Goal: Task Accomplishment & Management: Use online tool/utility

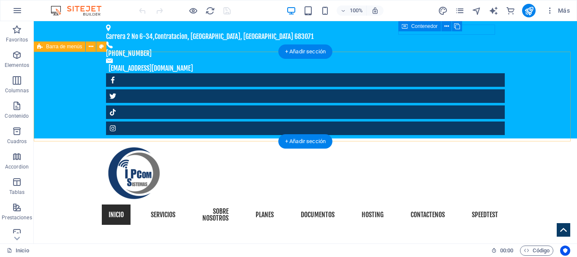
click at [314, 138] on div "Inicio Servicios sobre nosotros planes Documentos hosting Contactenos Speedtest" at bounding box center [305, 186] width 543 height 96
click at [315, 138] on div "Inicio Servicios sobre nosotros planes Documentos hosting Contactenos Speedtest" at bounding box center [305, 186] width 543 height 96
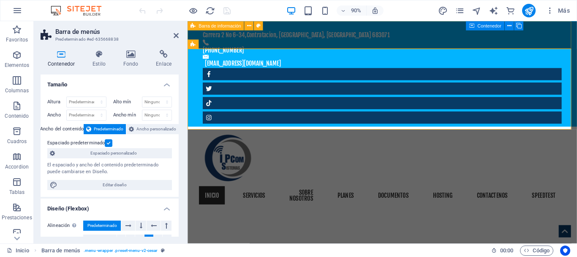
click at [496, 46] on div "[STREET_ADDRESS] 683071 [PHONE_NUMBER] [EMAIL_ADDRESS][DOMAIN_NAME]" at bounding box center [404, 79] width 433 height 117
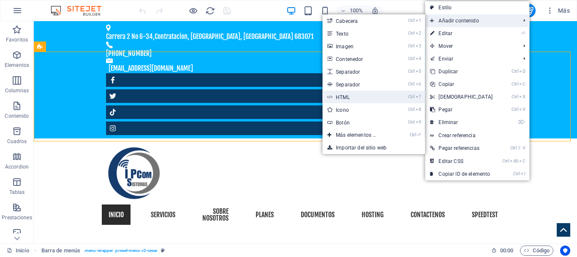
click at [349, 96] on link "Ctrl 7 HTML" at bounding box center [357, 96] width 71 height 13
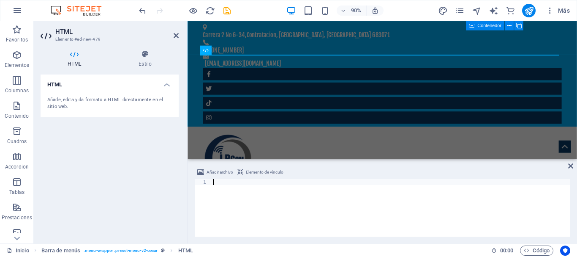
type textarea "<a href='[URL][DOMAIN_NAME]' border='0' style='cursor:pointer;display:block'><i…"
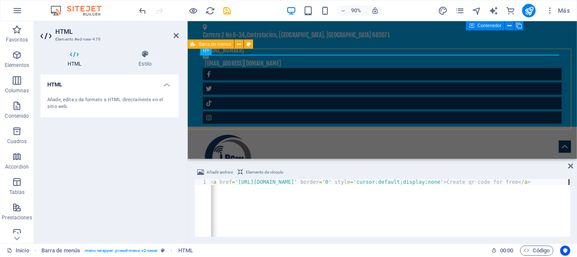
scroll to position [0, 442]
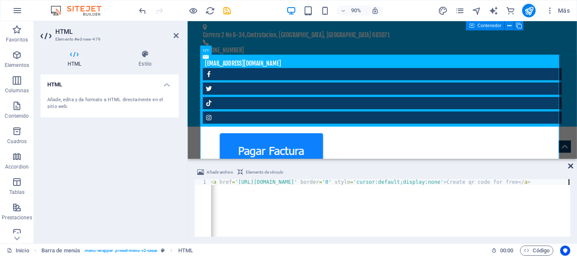
click at [572, 165] on icon at bounding box center [570, 165] width 5 height 7
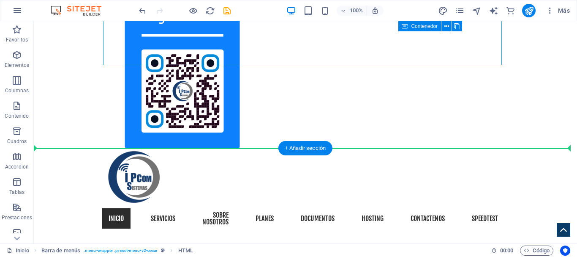
scroll to position [158, 0]
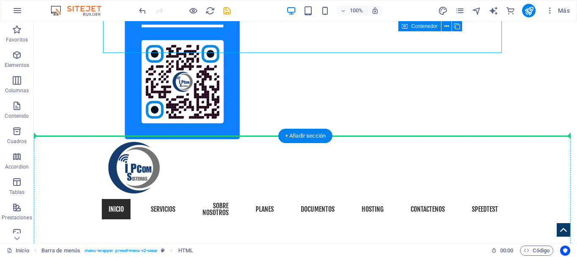
drag, startPoint x: 217, startPoint y: 103, endPoint x: 256, endPoint y: 148, distance: 59.3
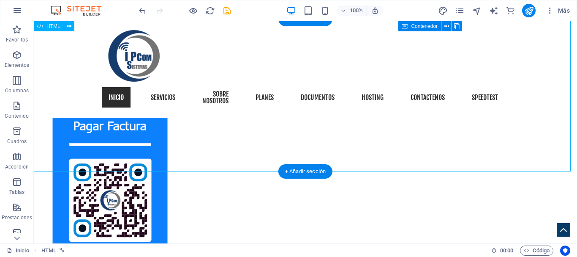
scroll to position [90, 0]
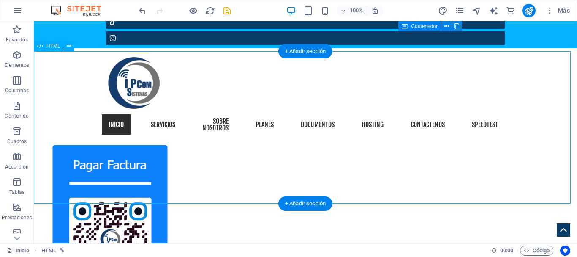
click at [128, 145] on div "Create qr code for free" at bounding box center [305, 221] width 543 height 152
click at [115, 145] on div "Create qr code for free" at bounding box center [305, 221] width 543 height 152
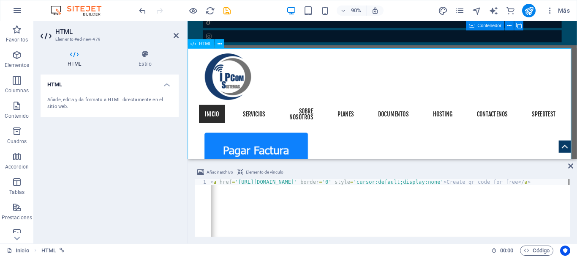
click at [286, 145] on div "Create qr code for free" at bounding box center [404, 221] width 433 height 152
click at [150, 96] on div "Añade, edita y da formato a HTML directamente en el sitio web." at bounding box center [109, 103] width 125 height 14
click at [145, 59] on h4 "Estilo" at bounding box center [145, 59] width 67 height 18
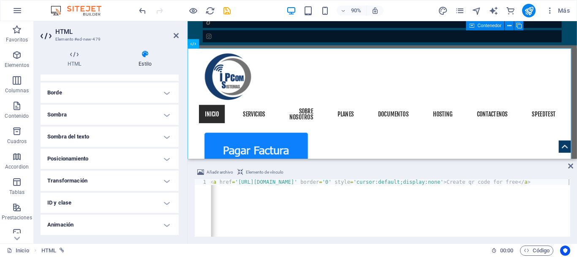
scroll to position [105, 0]
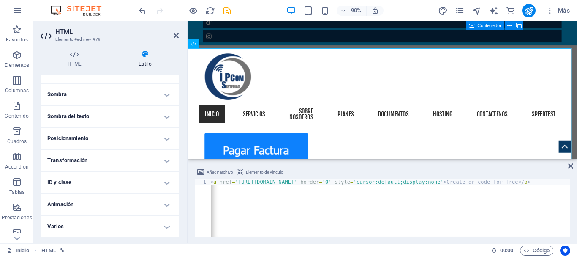
click at [158, 137] on h4 "Posicionamiento" at bounding box center [110, 138] width 138 height 20
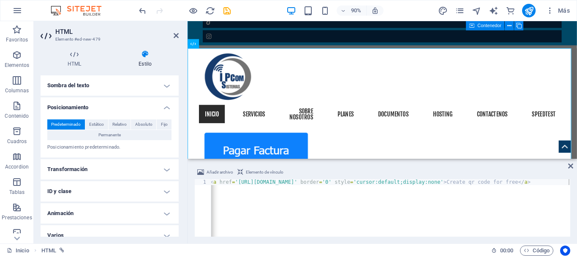
scroll to position [145, 0]
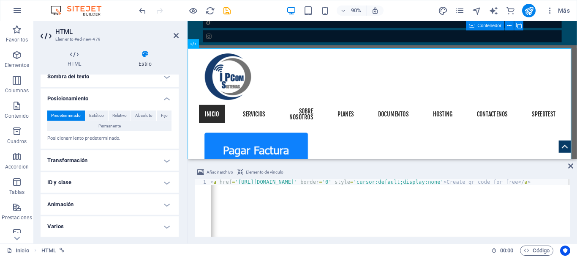
click at [95, 159] on h4 "Transformación" at bounding box center [110, 160] width 138 height 20
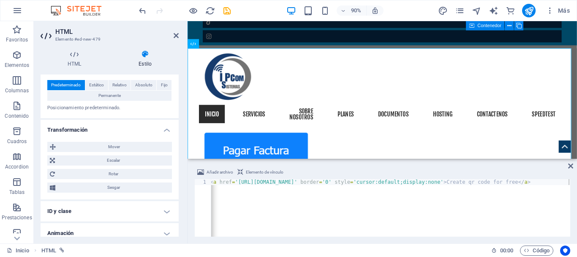
scroll to position [204, 0]
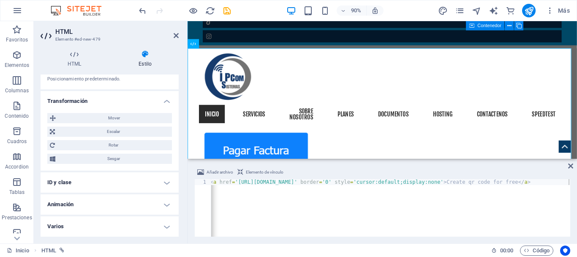
click at [106, 224] on h4 "Varios" at bounding box center [110, 226] width 138 height 20
click at [109, 226] on h4 "Varios" at bounding box center [110, 223] width 138 height 15
click at [90, 222] on h4 "Varios" at bounding box center [110, 226] width 138 height 20
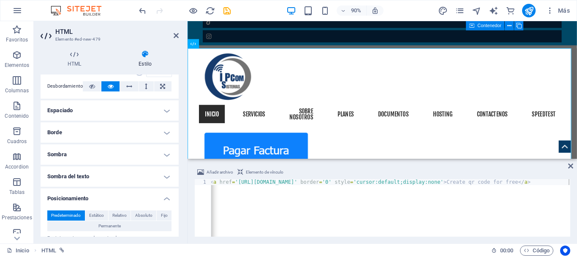
scroll to position [3, 0]
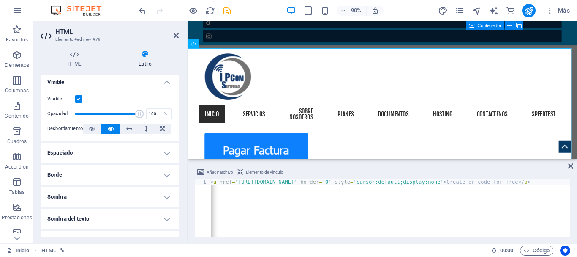
click at [142, 179] on h4 "Borde" at bounding box center [110, 174] width 138 height 20
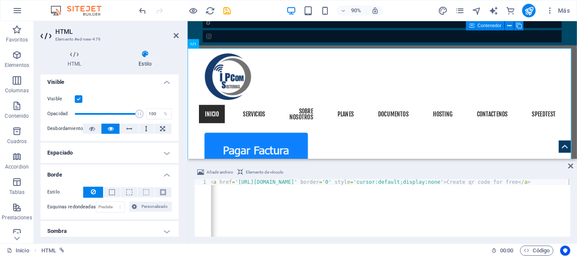
click at [128, 150] on h4 "Espaciado" at bounding box center [110, 152] width 138 height 20
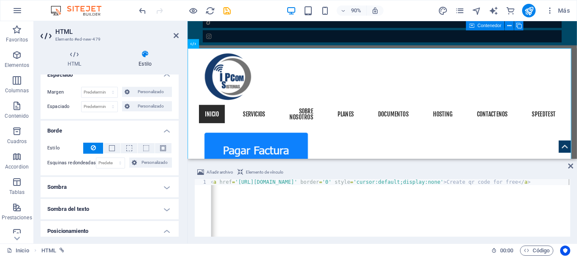
scroll to position [0, 0]
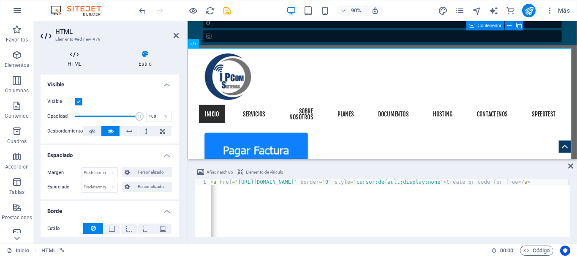
drag, startPoint x: 80, startPoint y: 60, endPoint x: 93, endPoint y: 55, distance: 13.3
click at [80, 60] on h4 "HTML" at bounding box center [76, 59] width 71 height 18
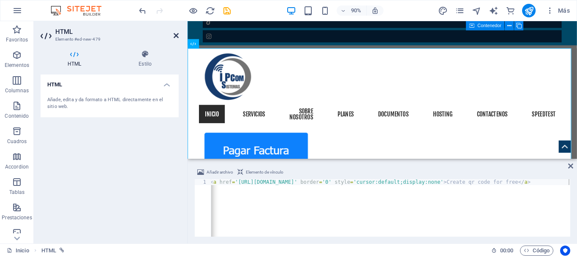
click at [176, 34] on icon at bounding box center [176, 35] width 5 height 7
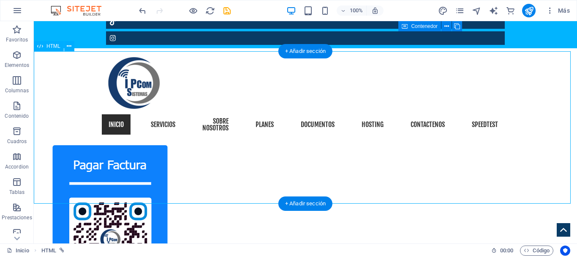
click at [104, 145] on div "Create qr code for free" at bounding box center [305, 221] width 543 height 152
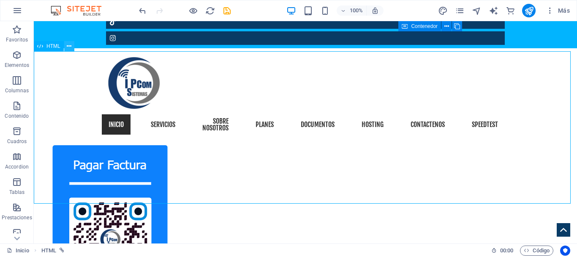
click at [71, 45] on icon at bounding box center [69, 46] width 5 height 9
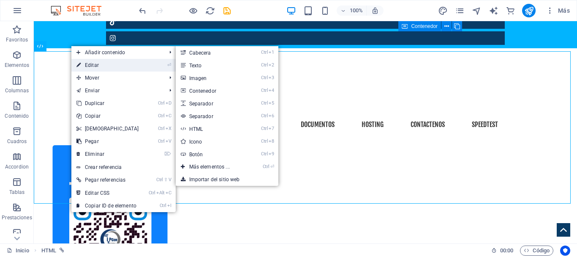
click at [109, 66] on link "⏎ Editar" at bounding box center [107, 65] width 73 height 13
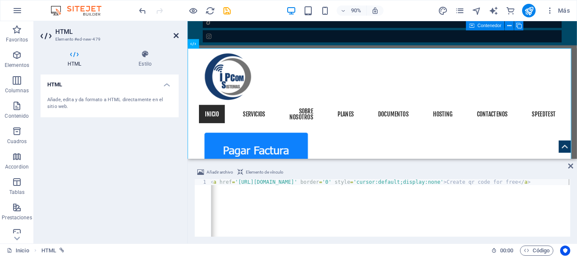
click at [176, 34] on icon at bounding box center [176, 35] width 5 height 7
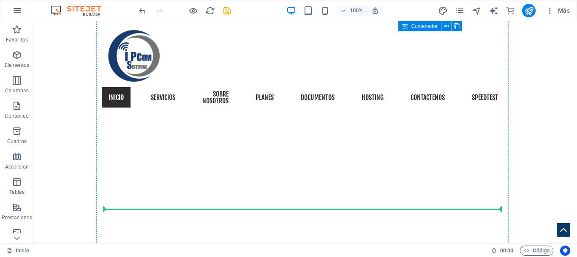
scroll to position [627, 0]
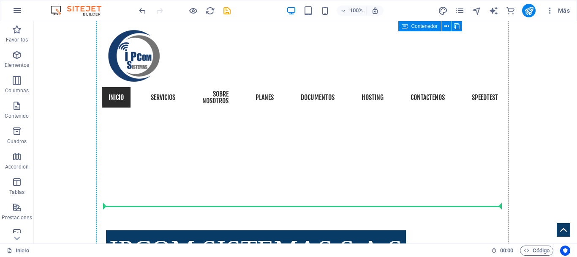
drag, startPoint x: 296, startPoint y: 105, endPoint x: 462, endPoint y: 201, distance: 191.4
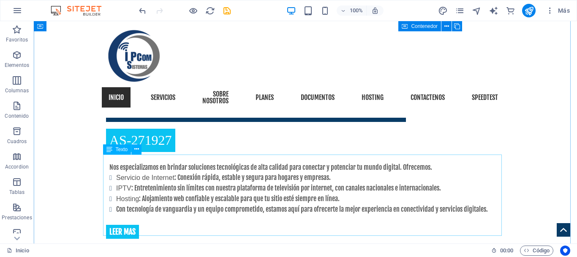
scroll to position [560, 0]
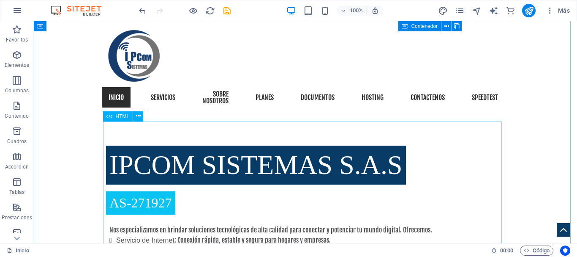
click at [137, 116] on icon at bounding box center [138, 116] width 5 height 9
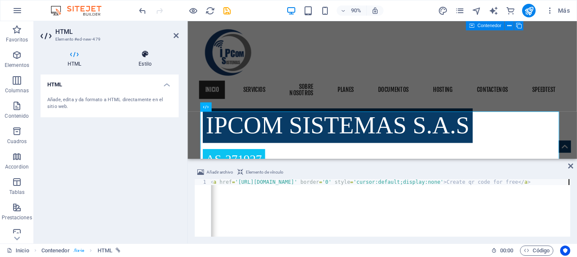
click at [148, 60] on h4 "Estilo" at bounding box center [145, 59] width 67 height 18
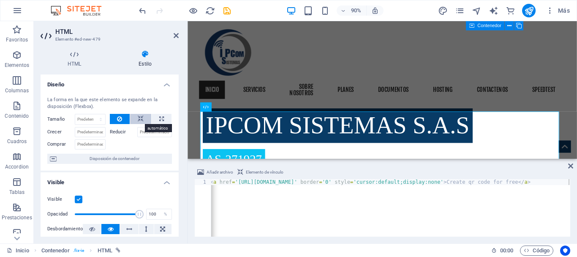
click at [136, 119] on button at bounding box center [140, 119] width 21 height 10
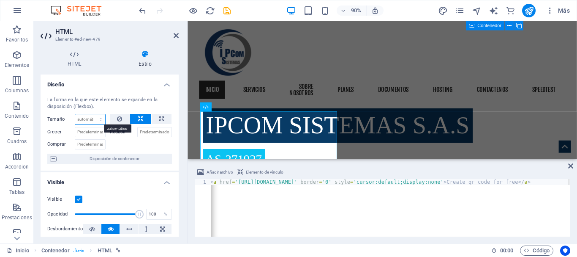
click at [88, 118] on select "Predeterminado automático px % 1/1 1/2 1/3 1/4 1/5 1/6 1/7 1/8 1/9 1/10" at bounding box center [90, 119] width 30 height 10
select select "1/5"
click at [92, 114] on select "Predeterminado automático px % 1/1 1/2 1/3 1/4 1/5 1/6 1/7 1/8 1/9 1/10" at bounding box center [90, 119] width 30 height 10
type input "20"
select select "%"
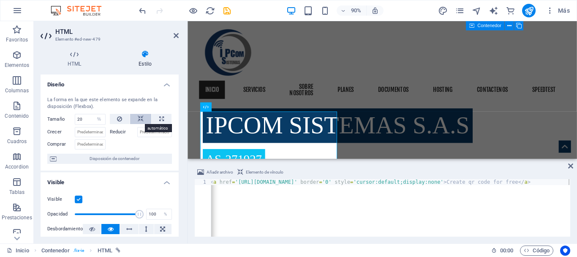
click at [138, 121] on icon at bounding box center [141, 119] width 6 height 10
select select "DISABLED_OPTION_VALUE"
click at [157, 120] on button at bounding box center [162, 119] width 20 height 10
type input "100"
select select "%"
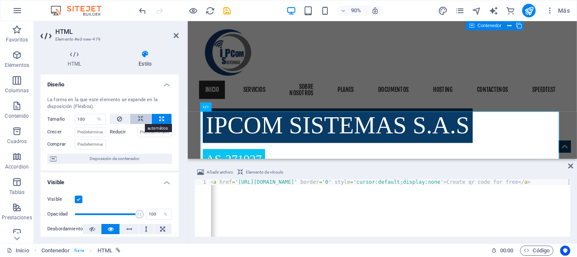
click at [138, 117] on icon at bounding box center [141, 119] width 6 height 10
select select "DISABLED_OPTION_VALUE"
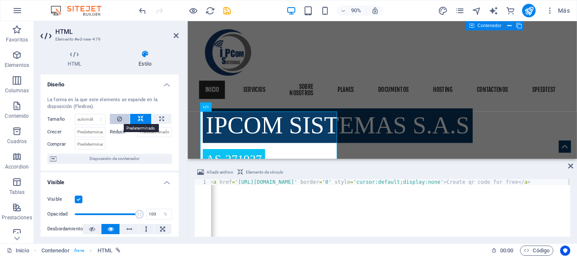
click at [117, 120] on icon at bounding box center [119, 119] width 5 height 10
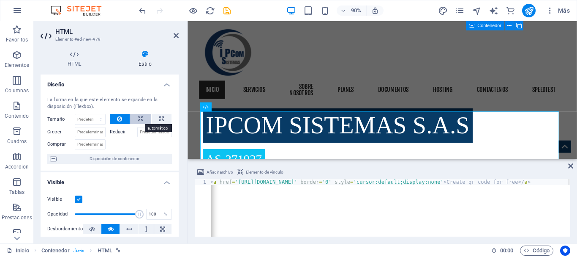
click at [138, 120] on icon at bounding box center [141, 119] width 6 height 10
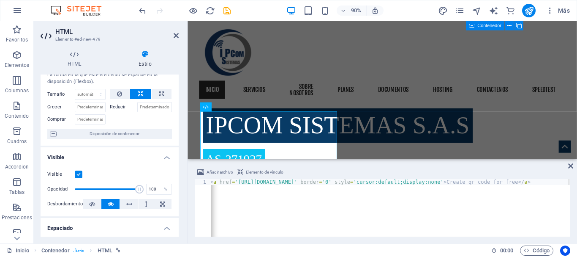
scroll to position [42, 0]
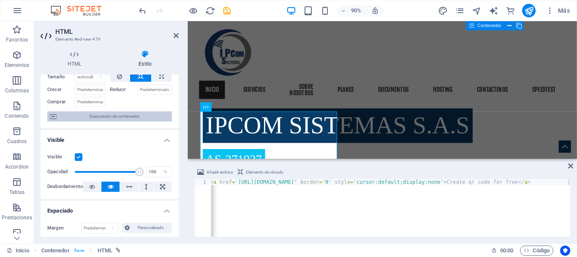
click at [136, 113] on span "Disposición de contenedor" at bounding box center [114, 116] width 110 height 10
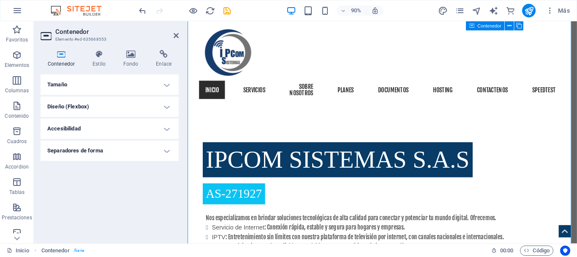
click at [164, 82] on h4 "Tamaño" at bounding box center [110, 84] width 138 height 20
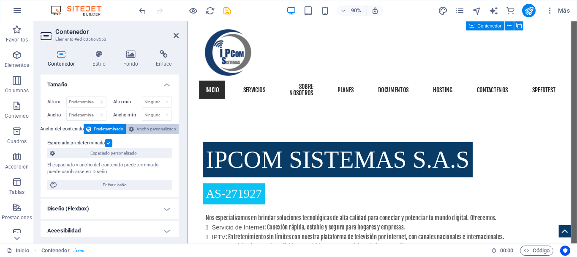
click at [139, 129] on span "Ancho personalizado" at bounding box center [156, 129] width 40 height 10
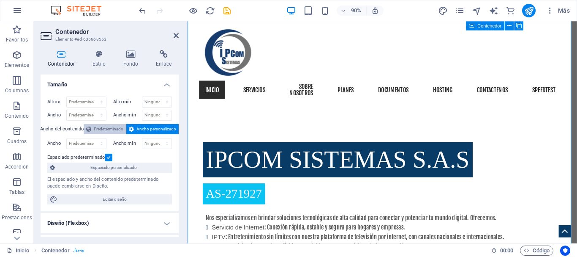
click at [106, 127] on span "Predeterminado" at bounding box center [109, 129] width 30 height 10
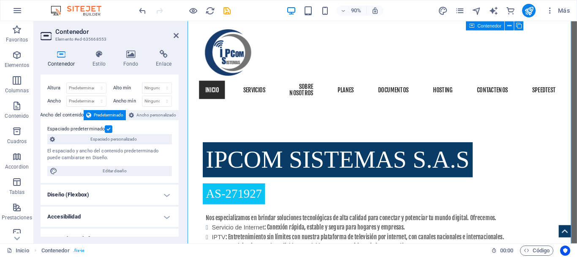
scroll to position [26, 0]
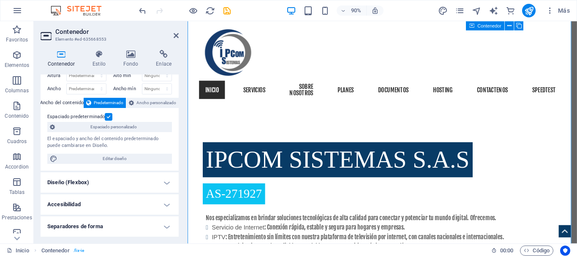
click at [144, 181] on h4 "Diseño (Flexbox)" at bounding box center [110, 182] width 138 height 20
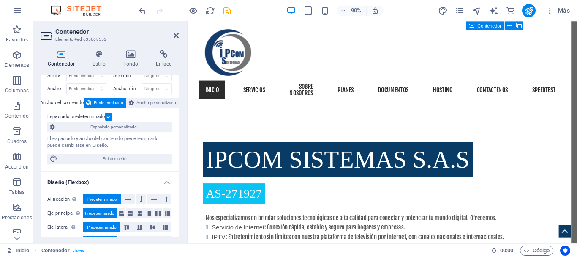
scroll to position [101, 0]
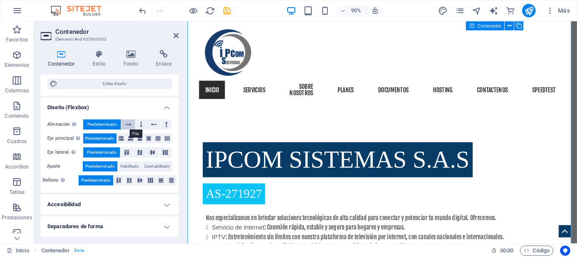
click at [132, 124] on button at bounding box center [128, 124] width 14 height 10
click at [101, 123] on span "Predeterminado" at bounding box center [102, 124] width 30 height 10
click at [127, 224] on h4 "Separadores de forma" at bounding box center [110, 226] width 138 height 20
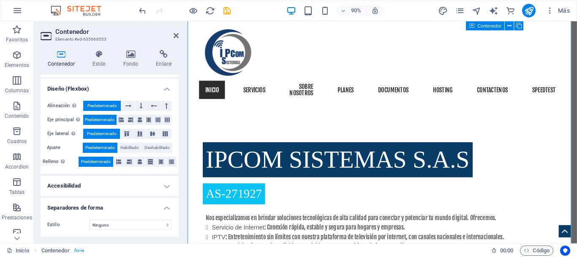
scroll to position [0, 0]
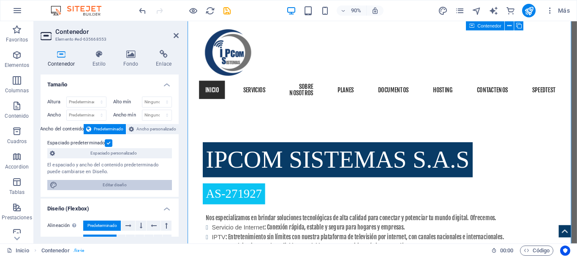
click at [142, 189] on span "Editar diseño" at bounding box center [114, 185] width 109 height 10
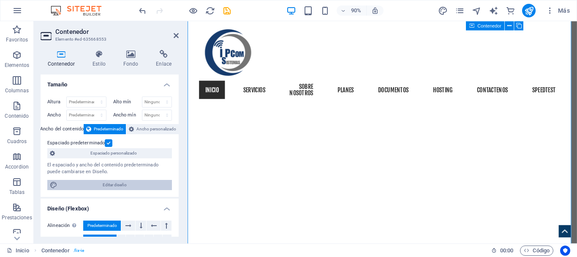
select select "rem"
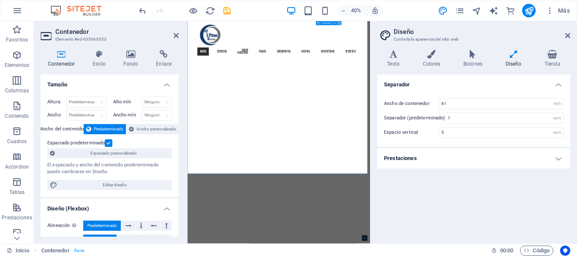
click at [571, 33] on aside "Diseño Controla la apariencia del sitio web Variantes Texto Colores Botones Dis…" at bounding box center [473, 132] width 207 height 222
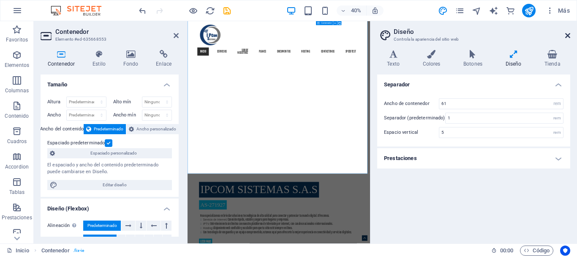
click at [569, 34] on icon at bounding box center [567, 35] width 5 height 7
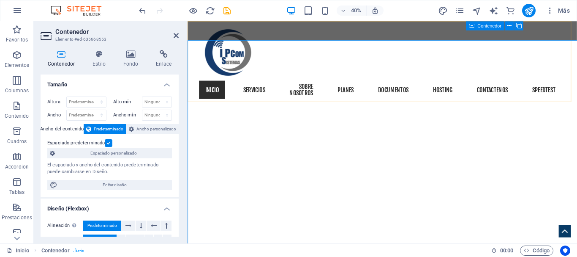
scroll to position [560, 0]
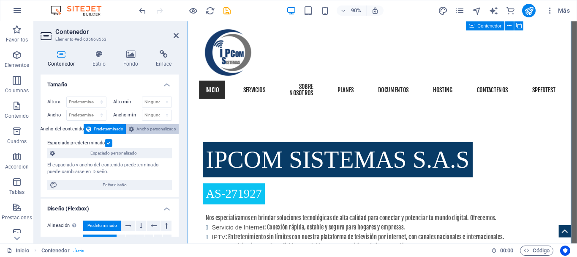
click at [149, 129] on span "Ancho personalizado" at bounding box center [156, 129] width 40 height 10
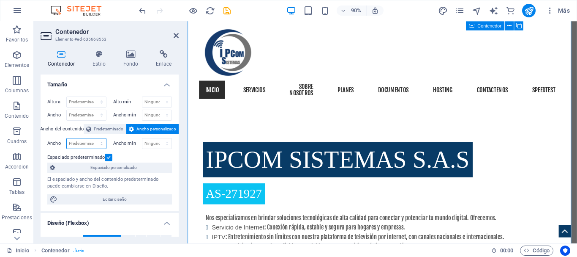
click at [77, 145] on select "Predeterminado px rem % em vh vw" at bounding box center [86, 143] width 39 height 10
select select "%"
click at [93, 138] on select "Predeterminado px rem % em vh vw" at bounding box center [86, 143] width 39 height 10
type input "100"
click at [157, 145] on select "Ninguno px rem % vh vw" at bounding box center [157, 143] width 30 height 10
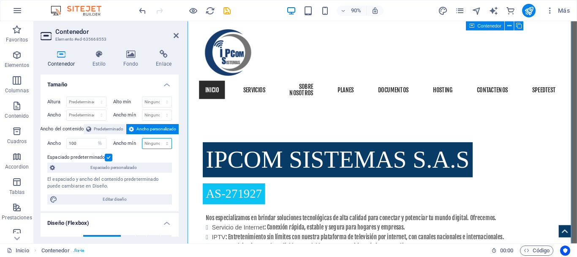
select select "%"
click at [158, 138] on select "Ninguno px rem % vh vw" at bounding box center [157, 143] width 30 height 10
type input "100"
click at [107, 158] on label at bounding box center [109, 157] width 8 height 8
click at [0, 0] on input "Espaciado predeterminado" at bounding box center [0, 0] width 0 height 0
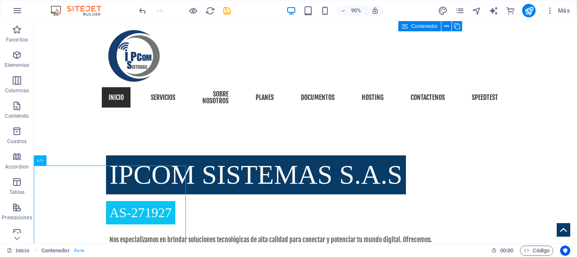
scroll to position [543, 0]
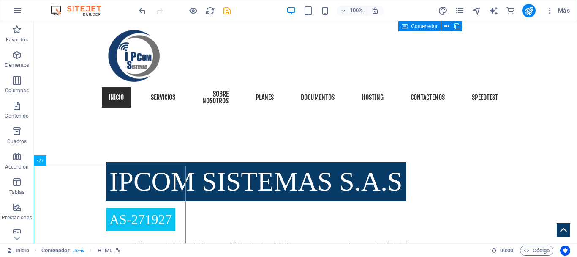
drag, startPoint x: 142, startPoint y: 200, endPoint x: 316, endPoint y: 214, distance: 175.1
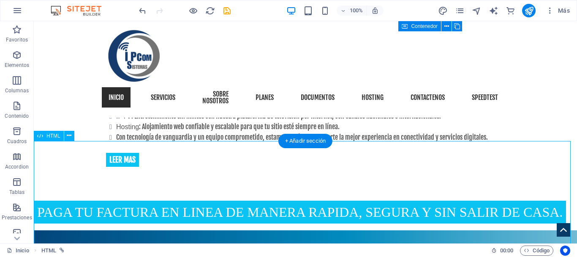
scroll to position [737, 0]
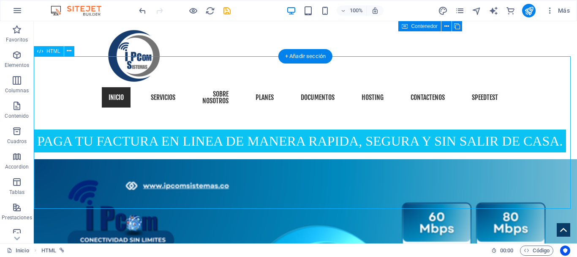
scroll to position [701, 0]
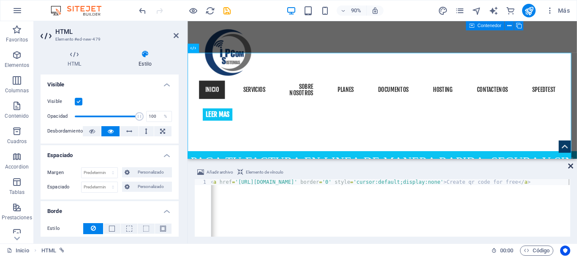
click at [571, 165] on icon at bounding box center [570, 165] width 5 height 7
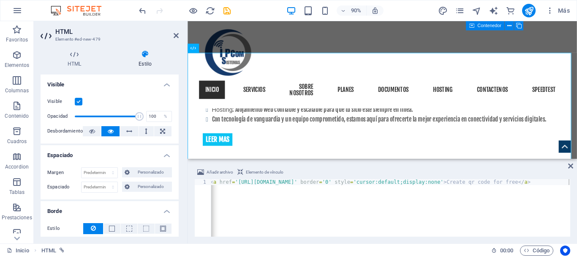
scroll to position [737, 0]
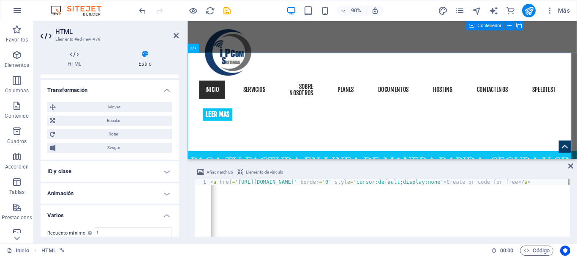
scroll to position [324, 0]
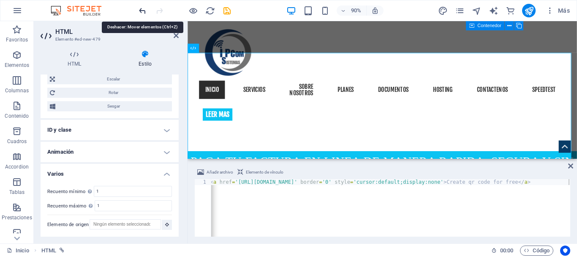
click at [140, 13] on icon "undo" at bounding box center [143, 11] width 10 height 10
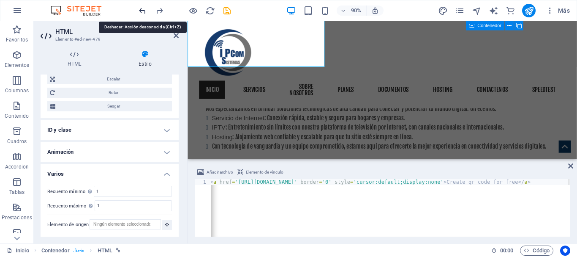
scroll to position [641, 0]
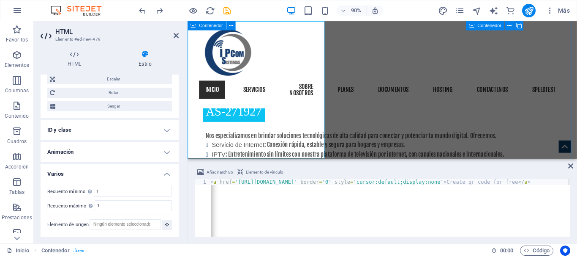
scroll to position [687, 0]
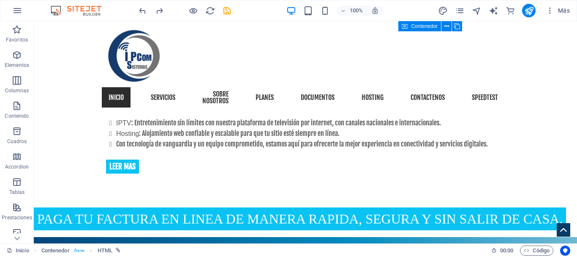
drag, startPoint x: 173, startPoint y: 137, endPoint x: 177, endPoint y: 182, distance: 44.5
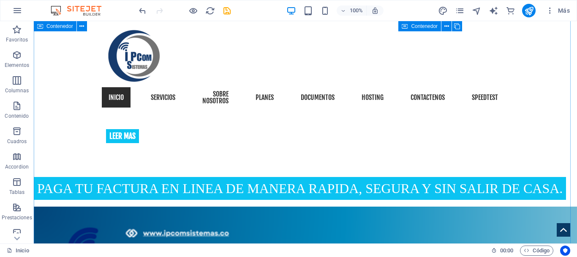
scroll to position [743, 0]
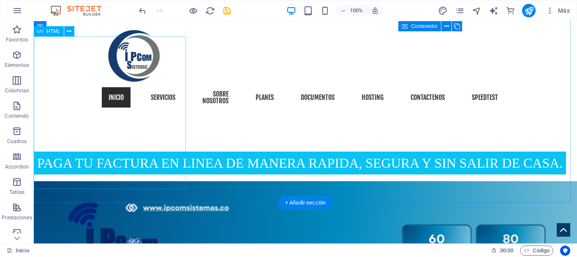
click at [68, 32] on icon at bounding box center [69, 31] width 5 height 9
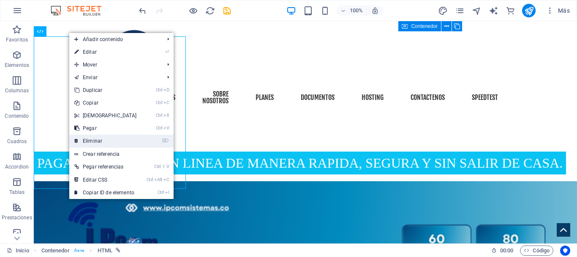
click at [103, 142] on link "⌦ Eliminar" at bounding box center [105, 140] width 73 height 13
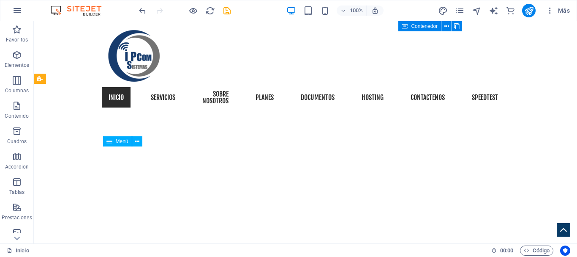
scroll to position [380, 0]
